Goal: Transaction & Acquisition: Purchase product/service

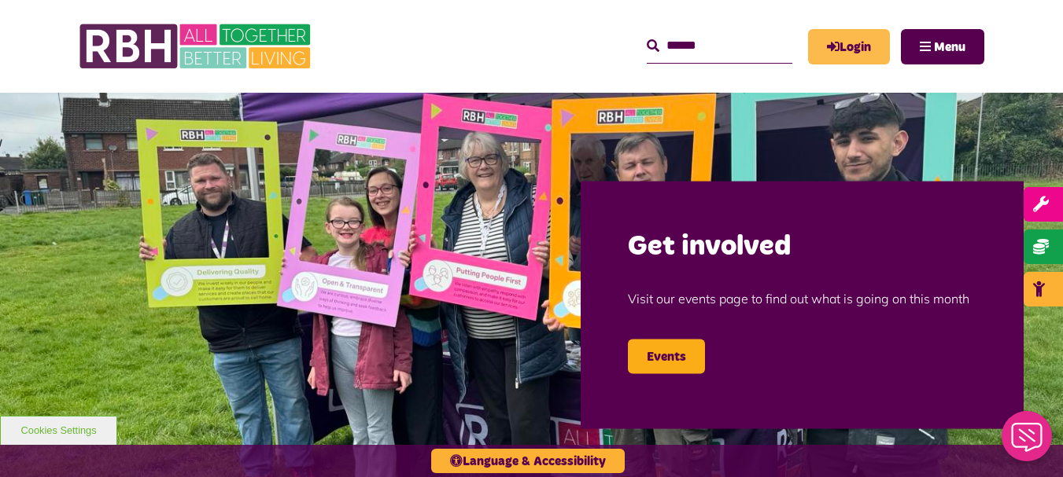
click at [839, 49] on link "Login" at bounding box center [849, 46] width 82 height 35
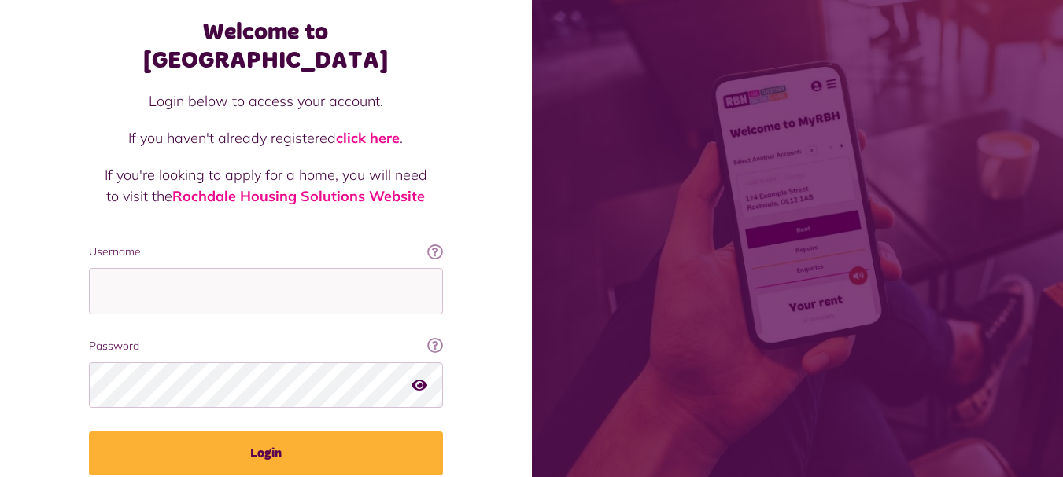
scroll to position [127, 0]
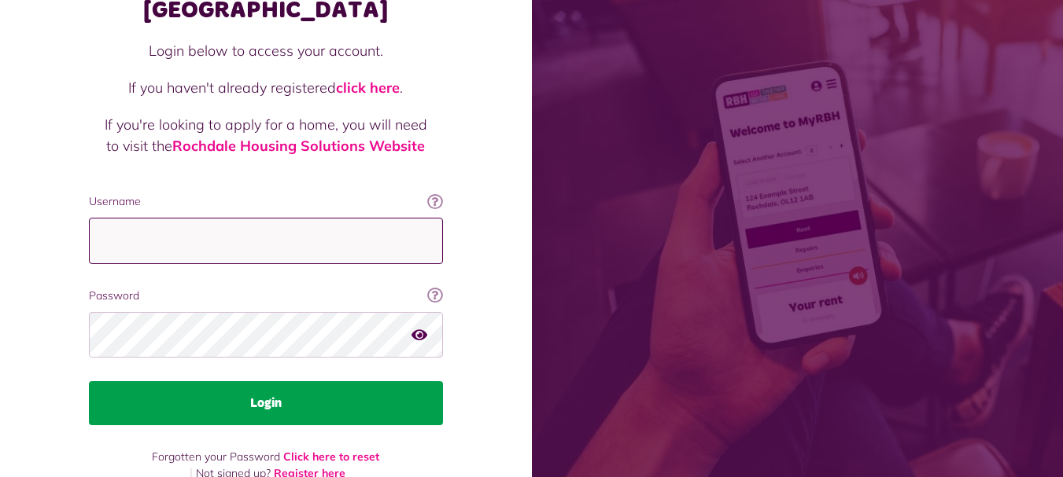
type input "**********"
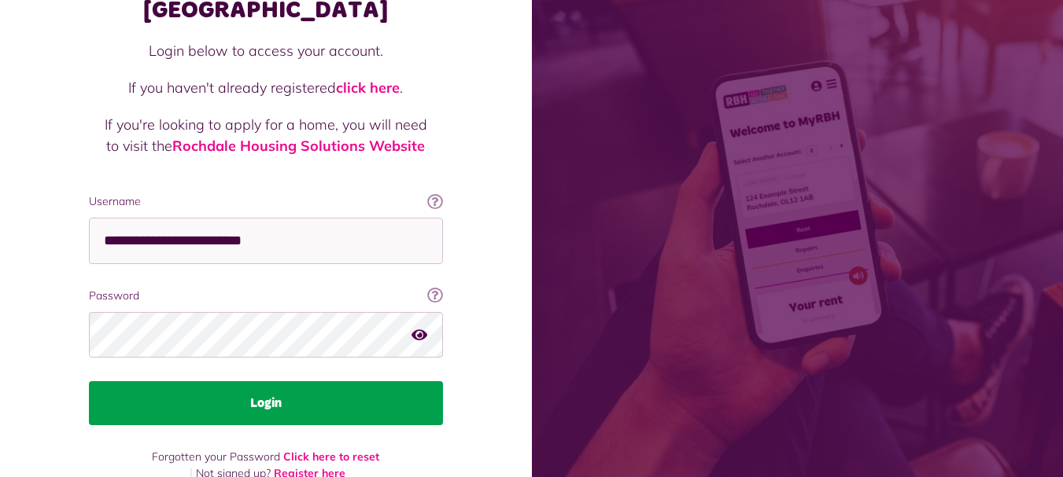
click at [275, 383] on button "Login" at bounding box center [266, 404] width 354 height 44
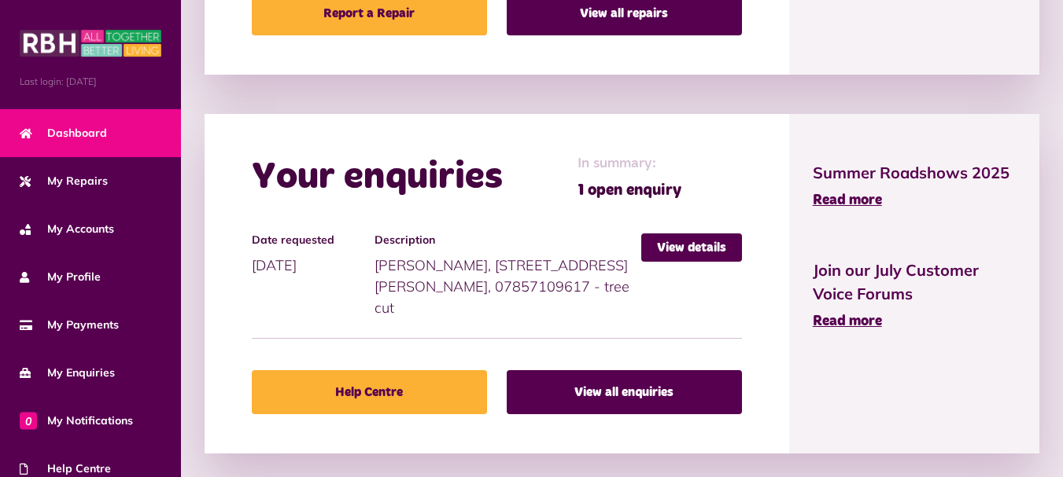
scroll to position [986, 0]
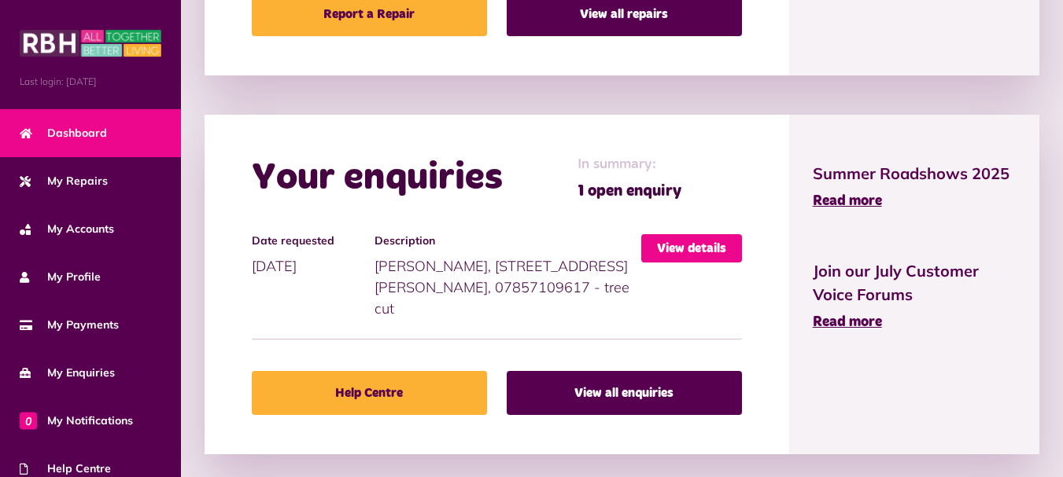
click at [676, 245] on link "View details" at bounding box center [691, 248] width 101 height 28
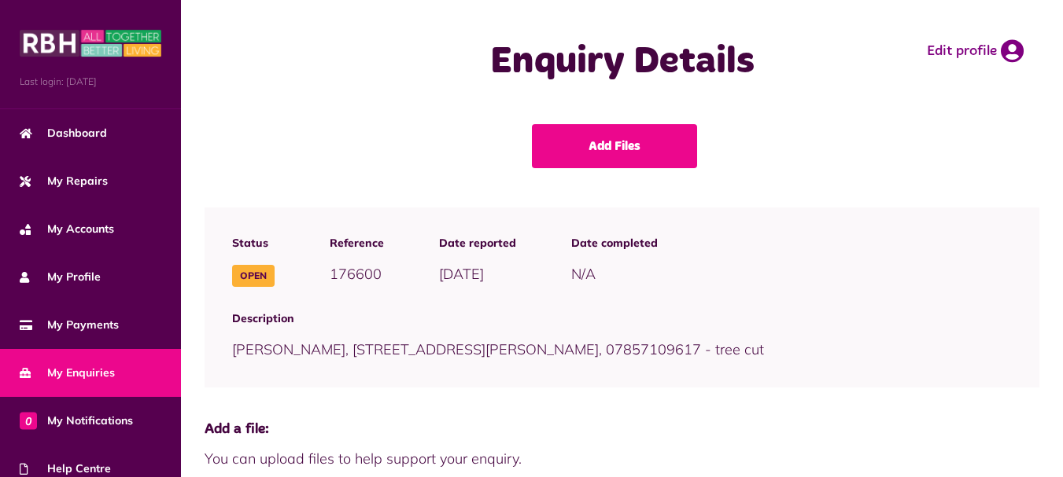
scroll to position [3, 0]
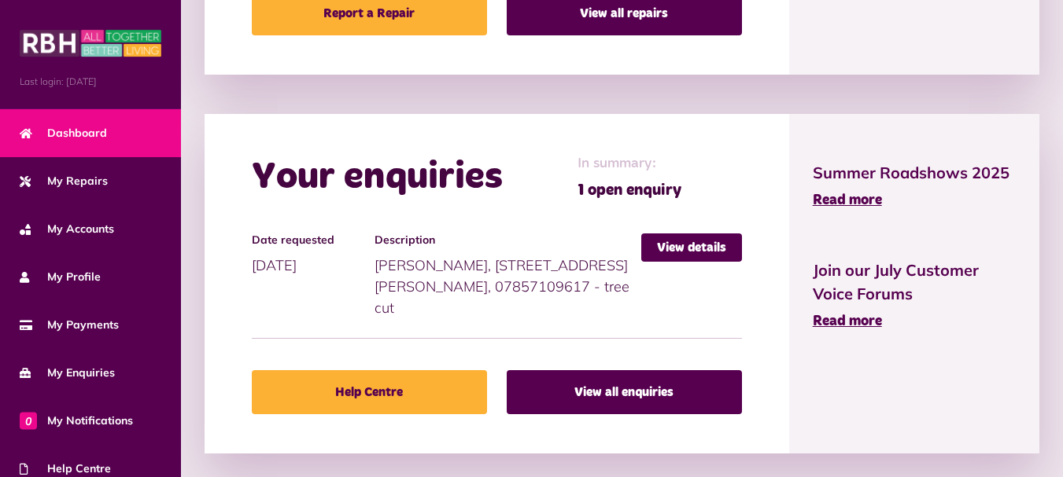
scroll to position [986, 0]
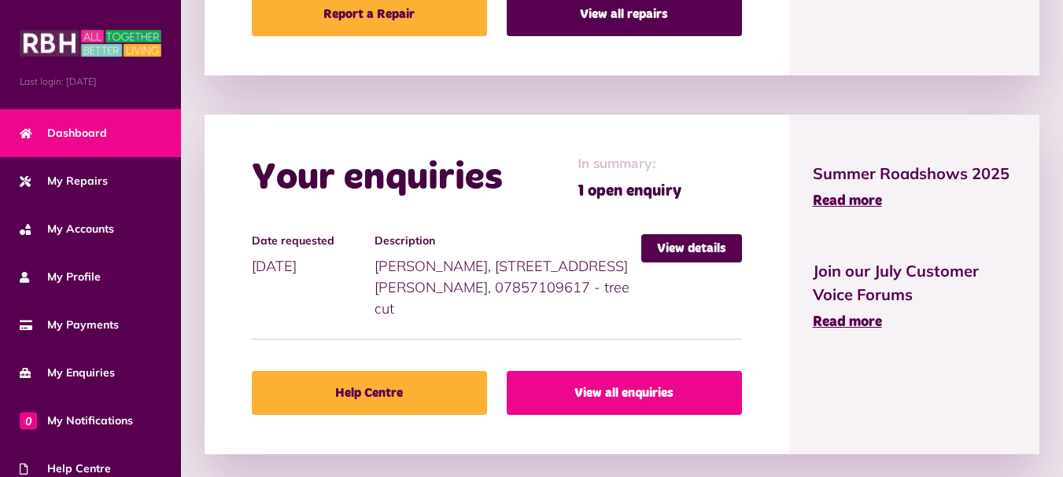
click at [569, 371] on link "View all enquiries" at bounding box center [624, 393] width 235 height 44
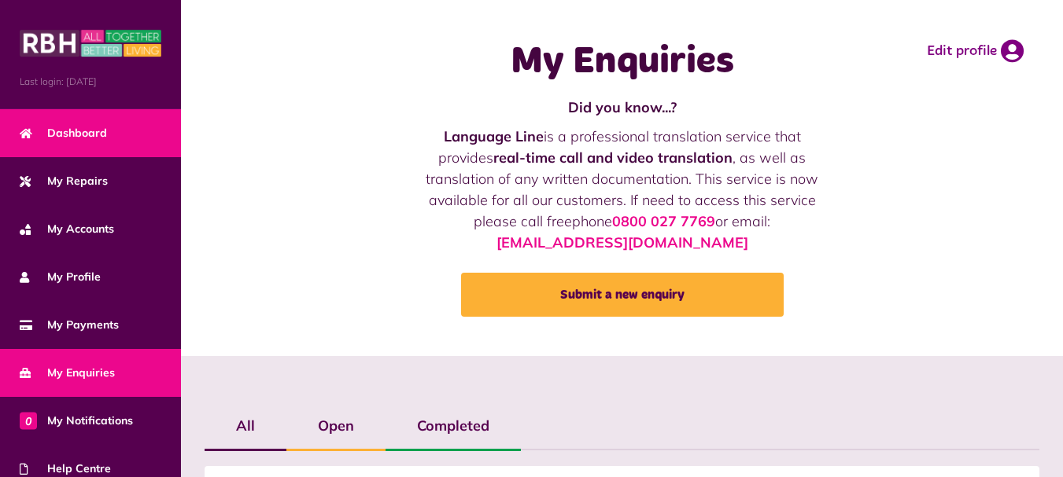
click at [94, 138] on span "Dashboard" at bounding box center [63, 133] width 87 height 17
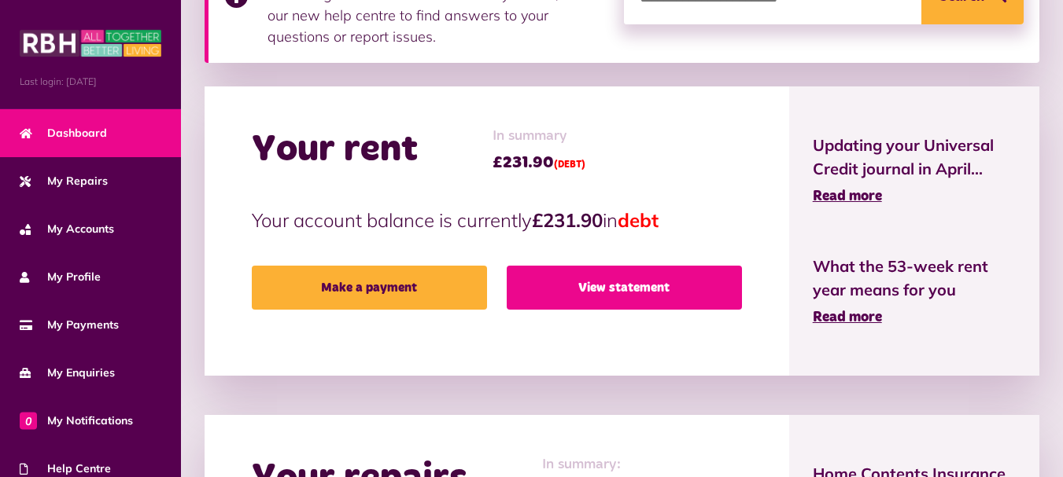
scroll to position [308, 0]
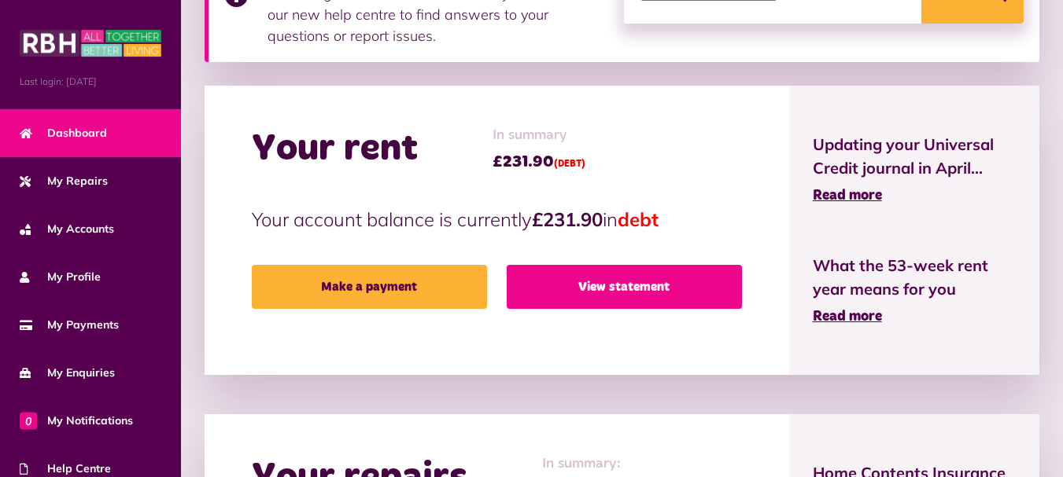
click at [605, 300] on link "View statement" at bounding box center [624, 287] width 235 height 44
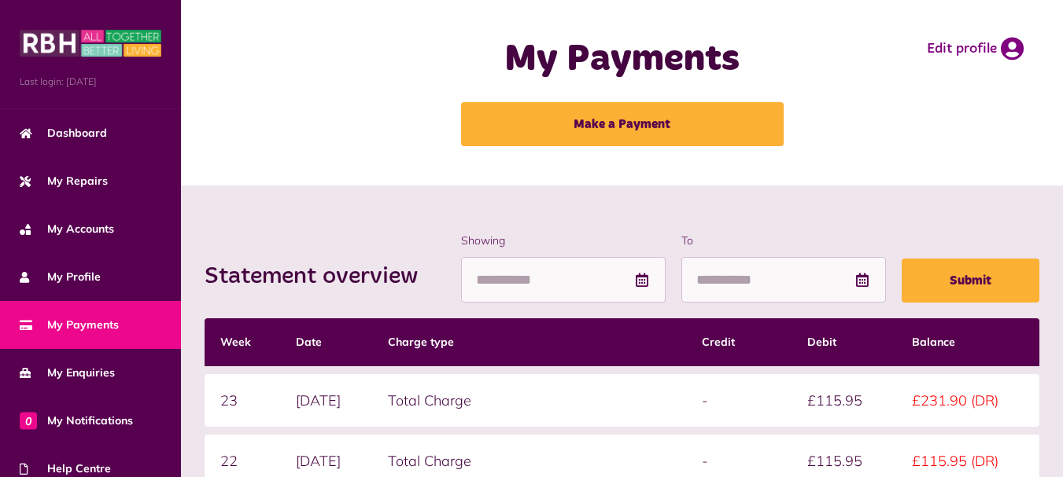
scroll to position [2, 0]
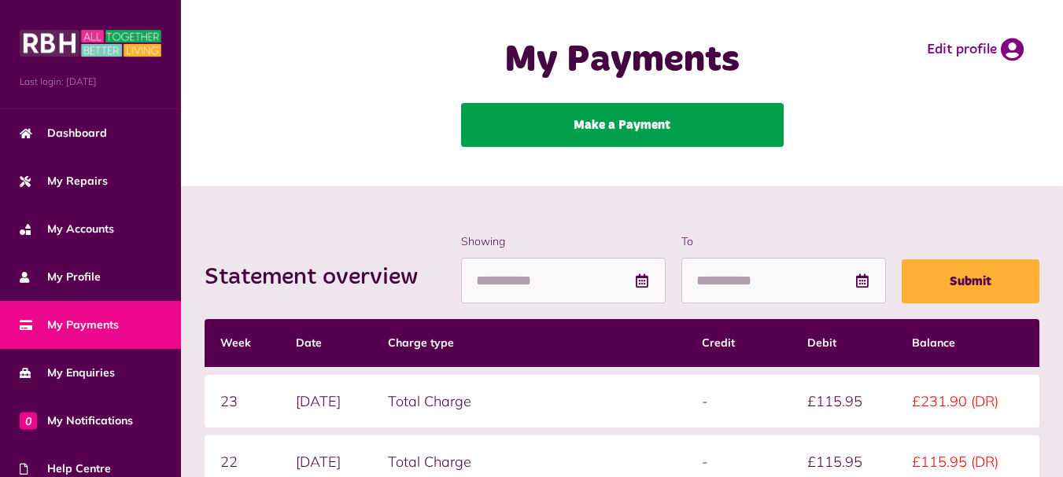
click at [636, 139] on link "Make a Payment" at bounding box center [622, 125] width 323 height 44
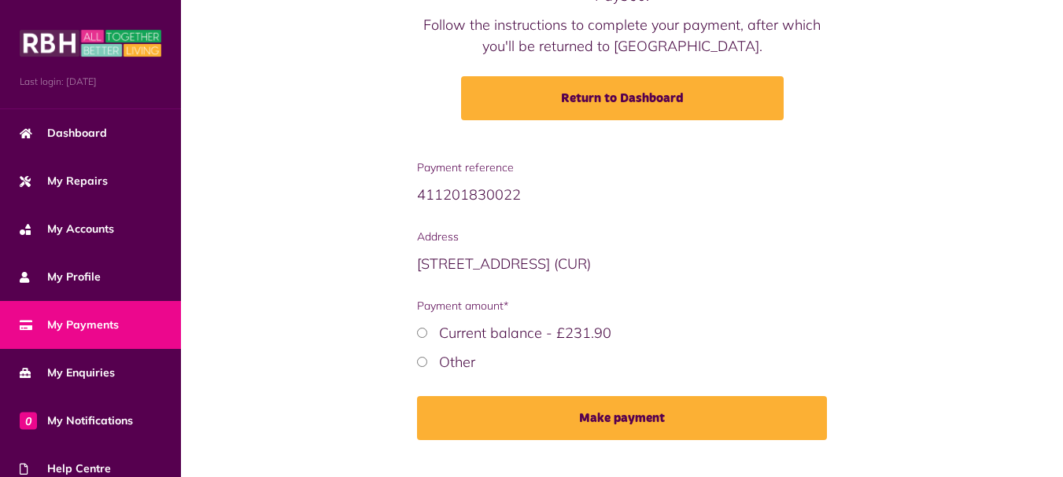
scroll to position [217, 0]
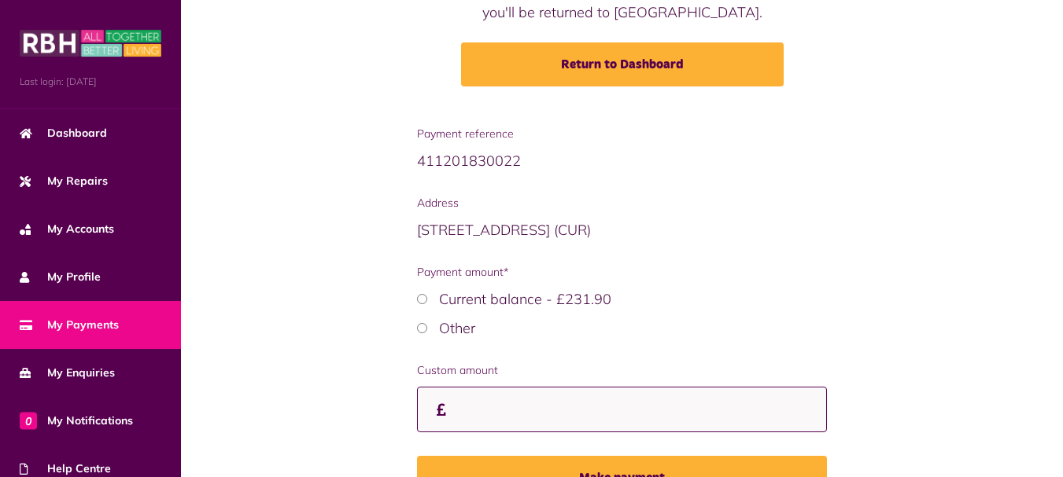
click at [498, 410] on input "Custom amount" at bounding box center [622, 410] width 410 height 46
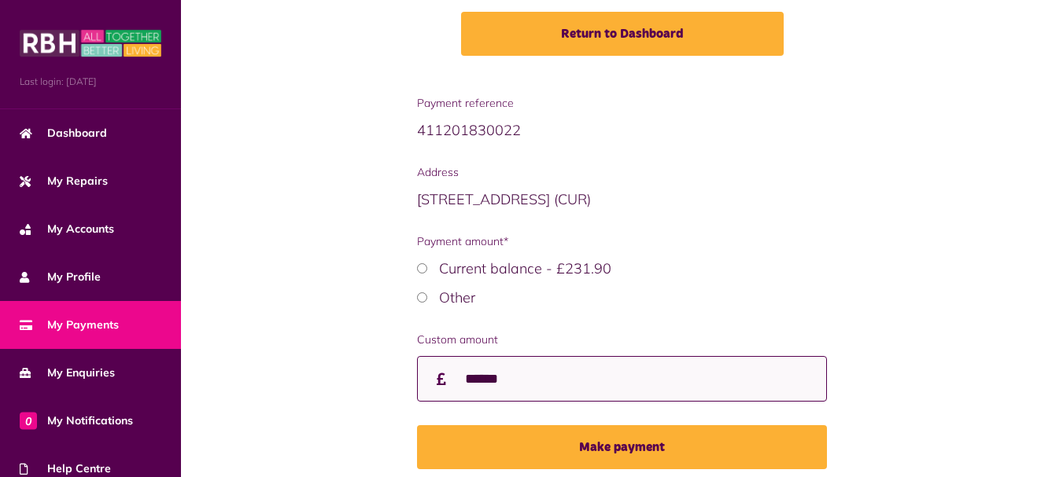
scroll to position [311, 0]
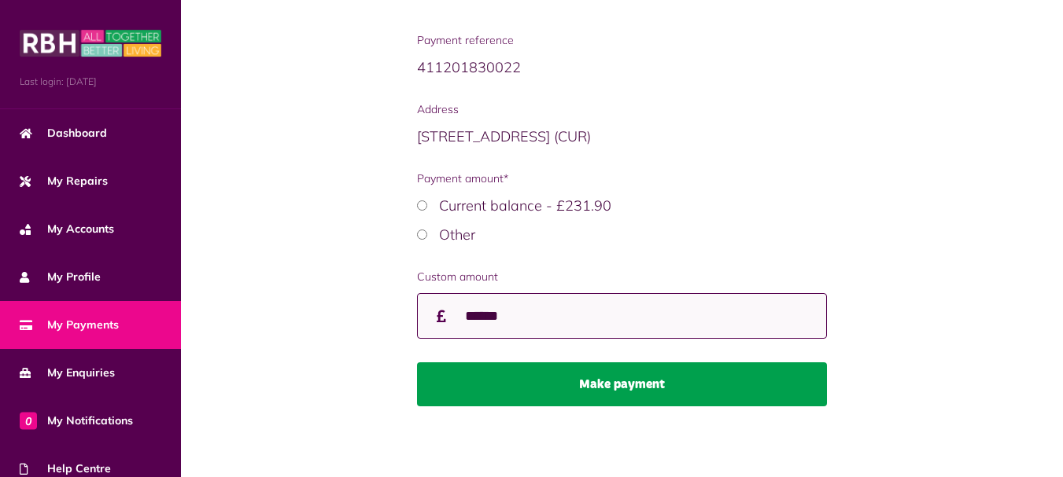
type input "******"
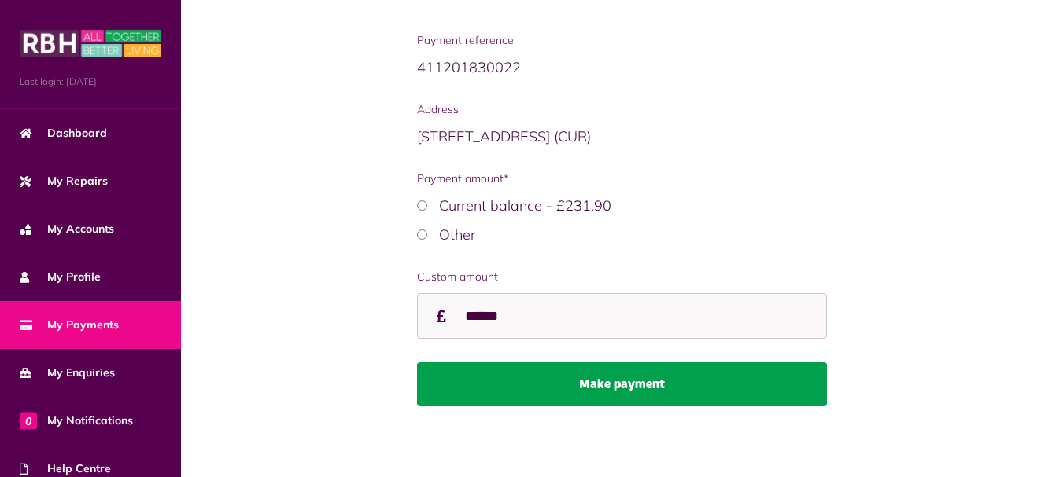
click at [645, 381] on button "Make payment" at bounding box center [622, 385] width 410 height 44
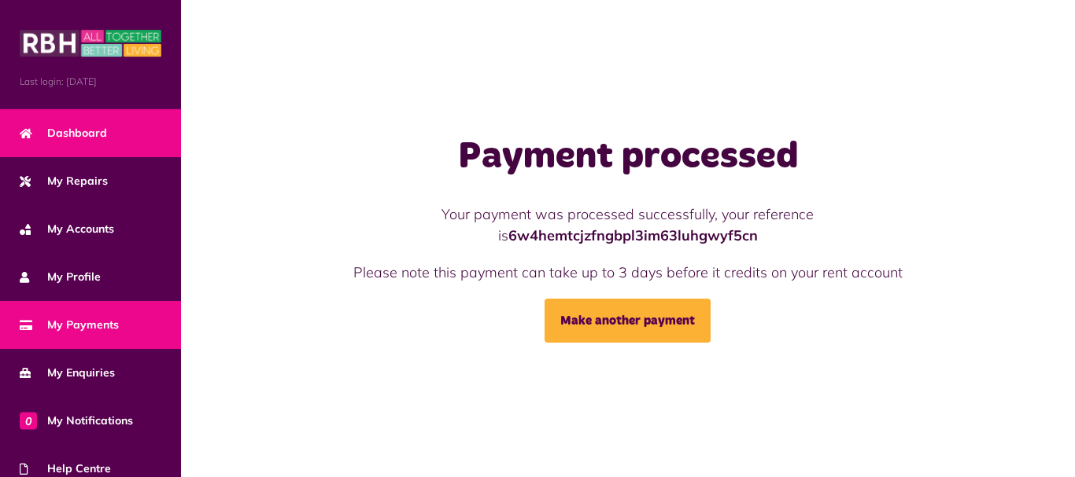
click at [90, 125] on span "Dashboard" at bounding box center [63, 133] width 87 height 17
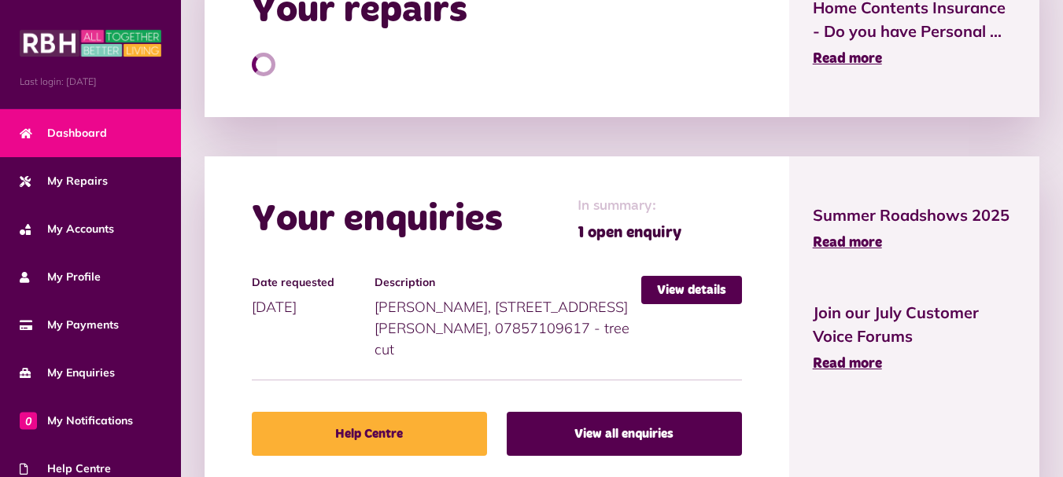
scroll to position [814, 0]
